Goal: Navigation & Orientation: Find specific page/section

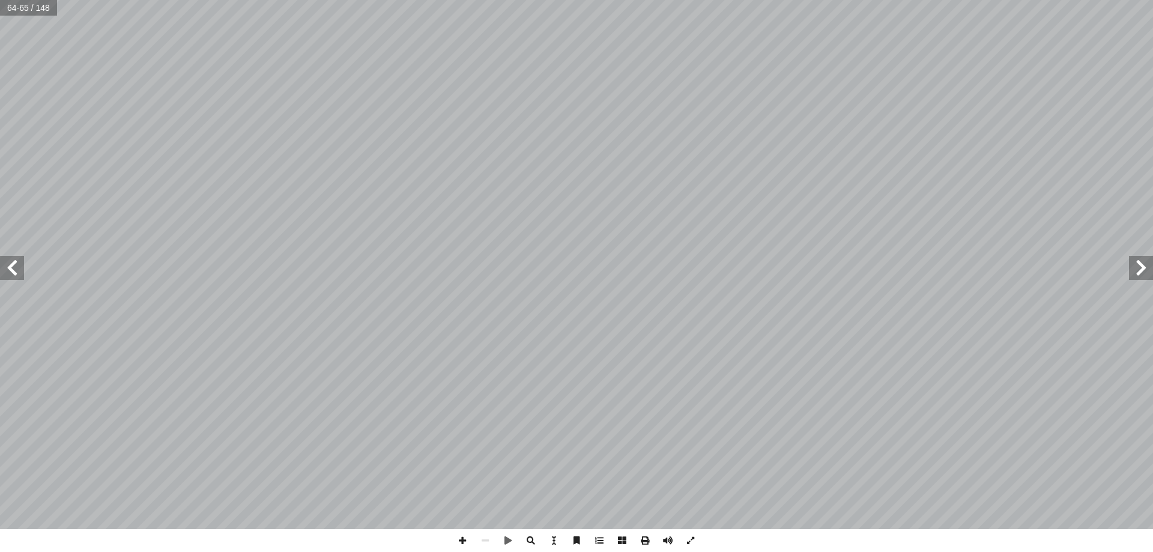
click at [14, 265] on span at bounding box center [12, 268] width 24 height 24
click at [1145, 273] on span at bounding box center [1141, 268] width 24 height 24
click at [1144, 273] on span at bounding box center [1141, 268] width 24 height 24
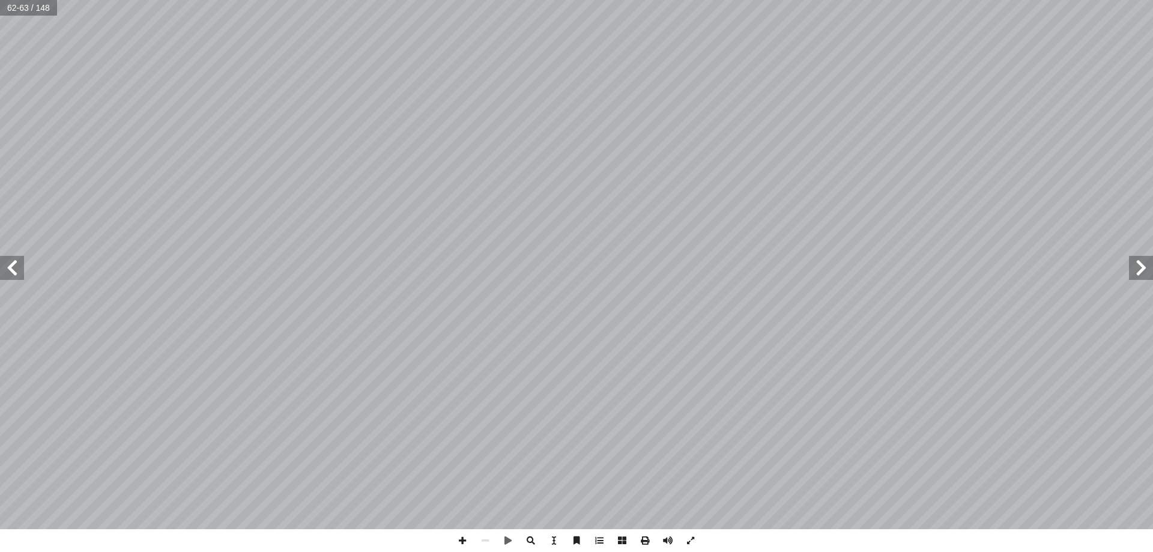
click at [11, 262] on span at bounding box center [12, 268] width 24 height 24
click at [13, 266] on span at bounding box center [12, 268] width 24 height 24
click at [14, 266] on span at bounding box center [12, 268] width 24 height 24
